Goal: Find specific page/section: Find specific page/section

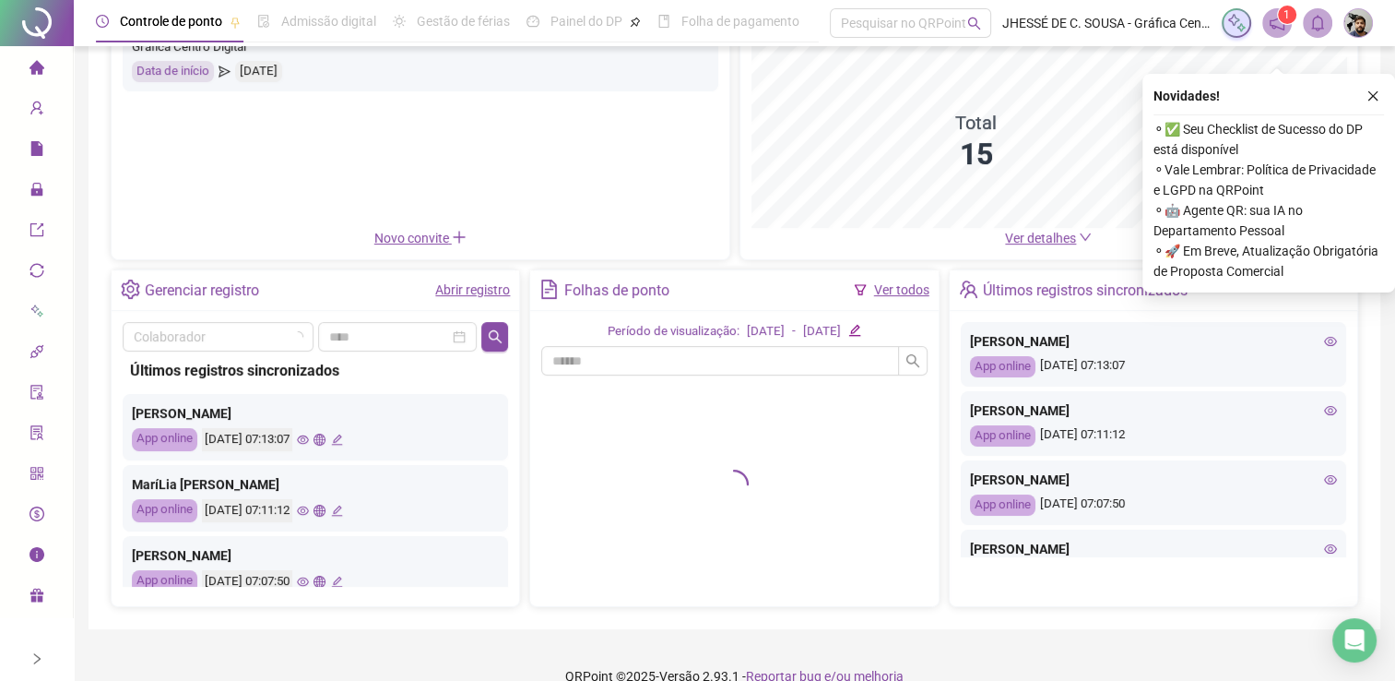
scroll to position [207, 0]
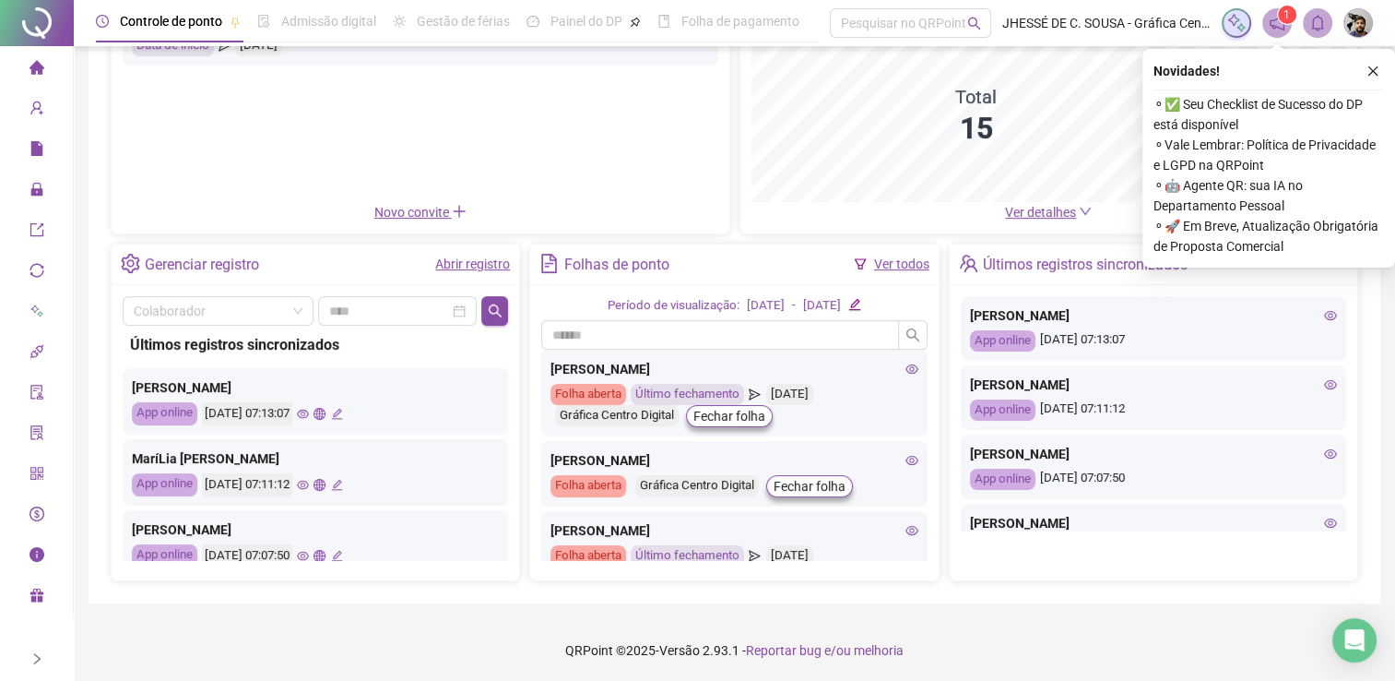
click at [1003, 212] on div "Ver detalhes" at bounding box center [1050, 212] width 596 height 20
click at [1017, 212] on span "Ver detalhes" at bounding box center [1040, 212] width 71 height 15
